Goal: Information Seeking & Learning: Learn about a topic

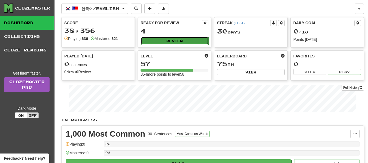
click at [172, 37] on button "Review" at bounding box center [175, 41] width 68 height 8
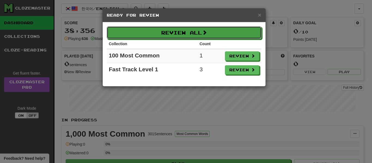
drag, startPoint x: 209, startPoint y: 37, endPoint x: 209, endPoint y: -33, distance: 69.7
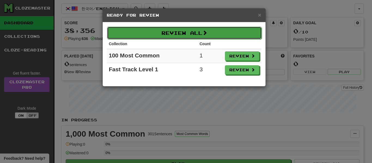
click at [182, 32] on button "Review All" at bounding box center [184, 33] width 155 height 13
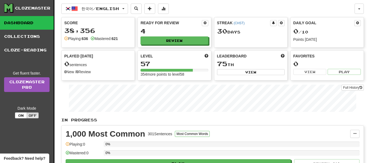
select select "**"
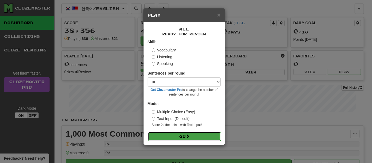
click at [151, 138] on button "Go" at bounding box center [184, 136] width 73 height 9
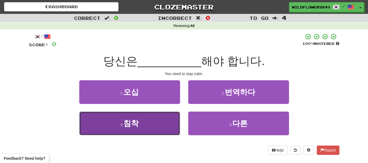
click at [162, 124] on button "3 . 침착" at bounding box center [129, 124] width 101 height 24
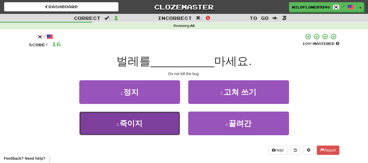
click at [163, 130] on button "3 . 죽이지" at bounding box center [129, 124] width 101 height 24
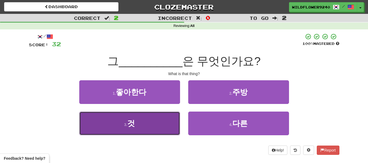
click at [149, 122] on button "3 . 것" at bounding box center [129, 124] width 101 height 24
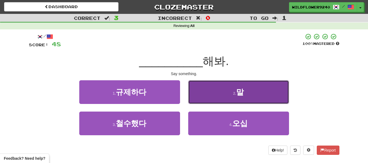
click at [220, 86] on button "2 . 말" at bounding box center [238, 92] width 101 height 24
